Goal: Task Accomplishment & Management: Manage account settings

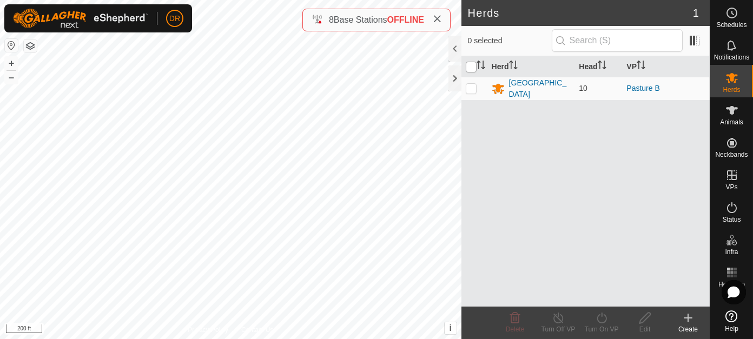
click at [471, 70] on input "checkbox" at bounding box center [471, 67] width 11 height 11
checkbox input "true"
click at [520, 88] on div "[GEOGRAPHIC_DATA]" at bounding box center [540, 88] width 62 height 23
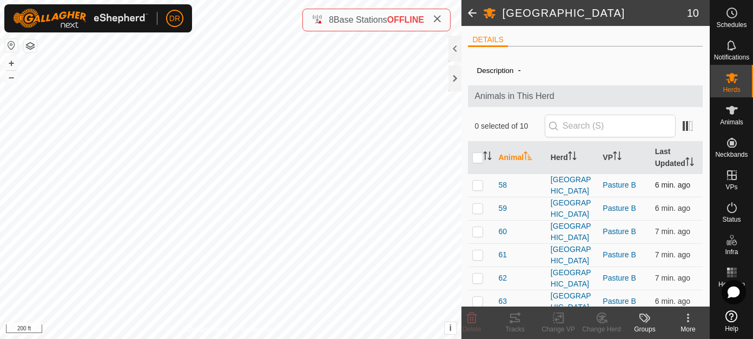
drag, startPoint x: 475, startPoint y: 159, endPoint x: 502, endPoint y: 199, distance: 48.8
click at [475, 159] on input "checkbox" at bounding box center [477, 158] width 11 height 11
checkbox input "true"
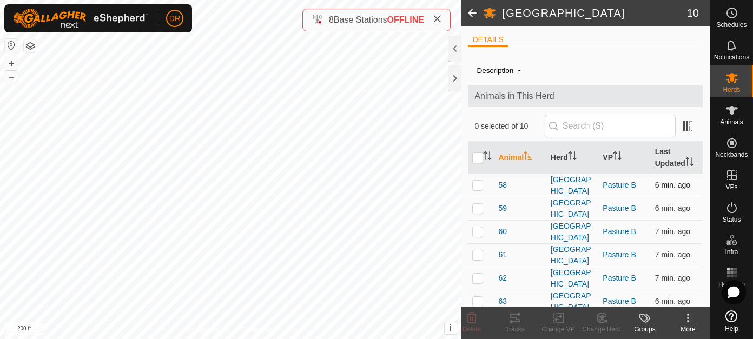
checkbox input "true"
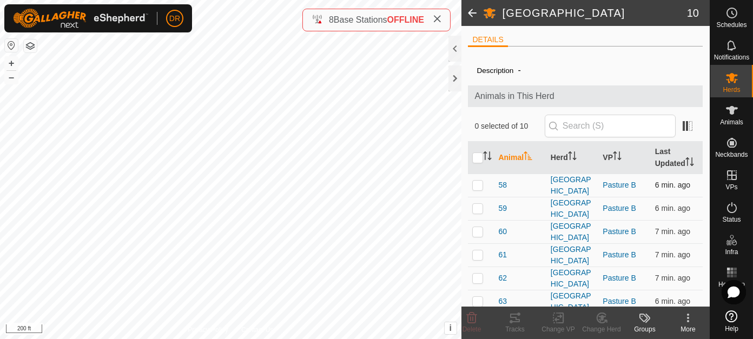
checkbox input "true"
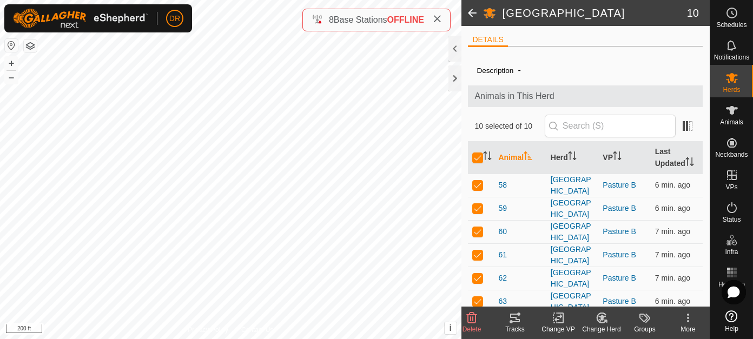
click at [518, 323] on icon at bounding box center [515, 318] width 13 height 13
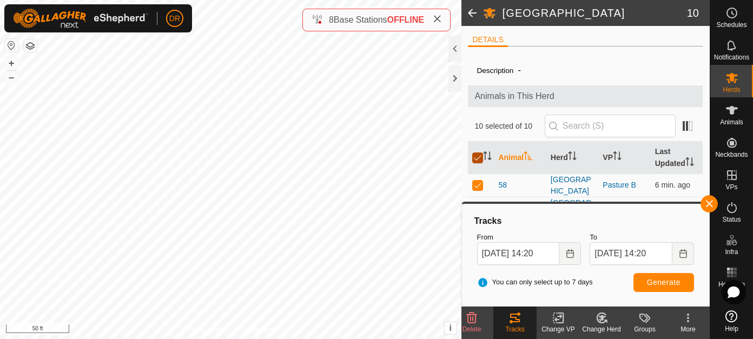
click at [476, 158] on input "checkbox" at bounding box center [477, 158] width 11 height 11
checkbox input "false"
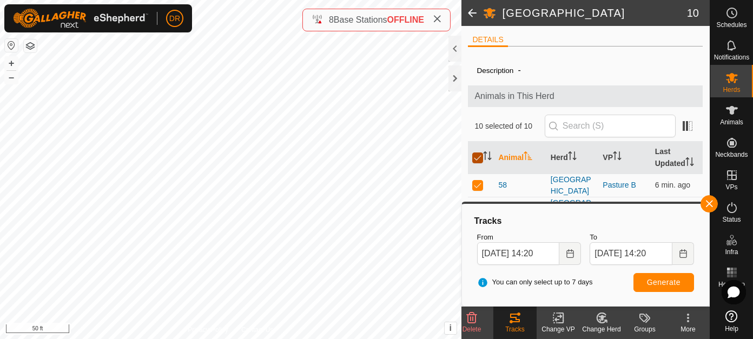
checkbox input "false"
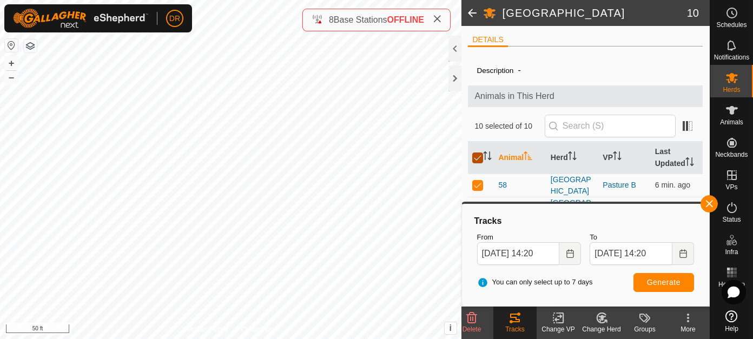
checkbox input "false"
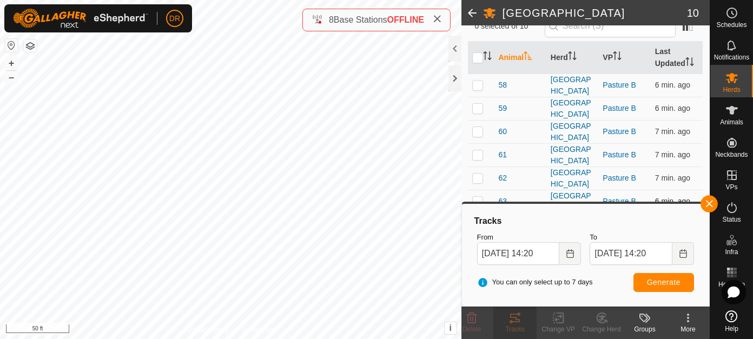
scroll to position [211, 0]
click at [710, 207] on button "button" at bounding box center [709, 203] width 17 height 17
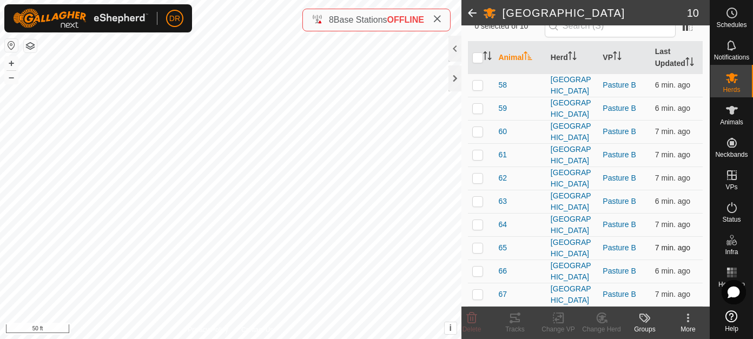
click at [478, 244] on p-checkbox at bounding box center [477, 248] width 11 height 9
checkbox input "true"
click at [512, 328] on div "Tracks" at bounding box center [515, 330] width 43 height 10
